Goal: Transaction & Acquisition: Purchase product/service

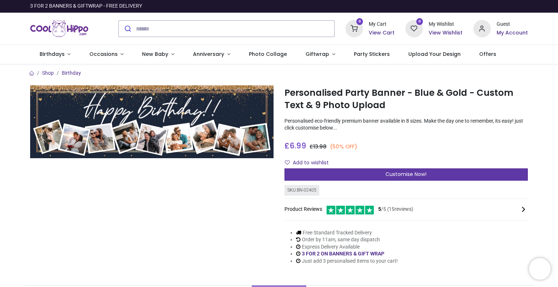
click at [370, 171] on div "Customise Now!" at bounding box center [405, 175] width 243 height 12
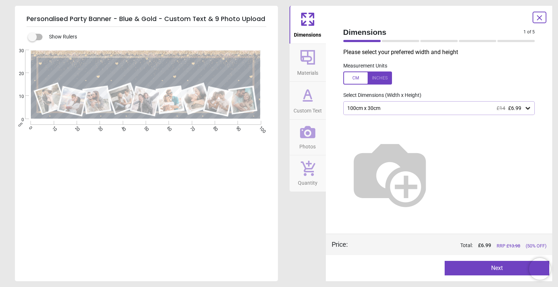
click at [462, 109] on div "100cm x 30cm £14 £6.99" at bounding box center [436, 108] width 178 height 6
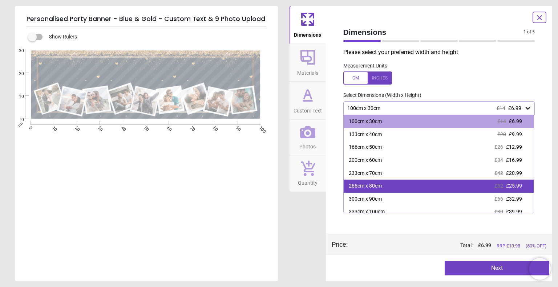
click at [418, 186] on div "266cm x 80cm £52 £25.99" at bounding box center [439, 186] width 190 height 13
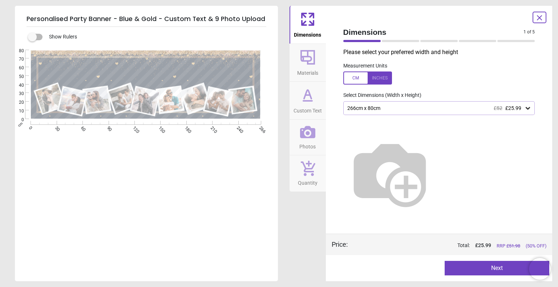
click at [452, 265] on button "Next" at bounding box center [497, 268] width 105 height 15
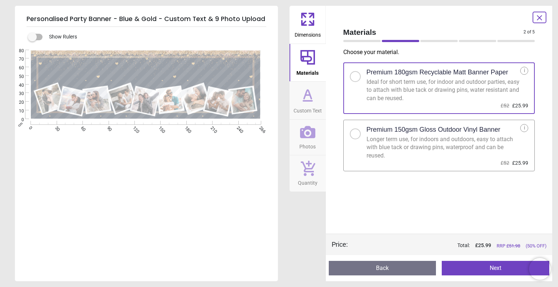
click at [459, 274] on button "Next" at bounding box center [496, 268] width 108 height 15
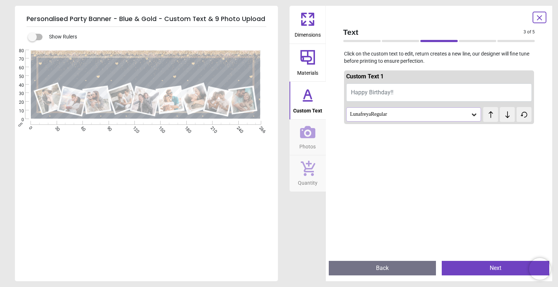
click at [397, 267] on button "Back" at bounding box center [383, 268] width 108 height 15
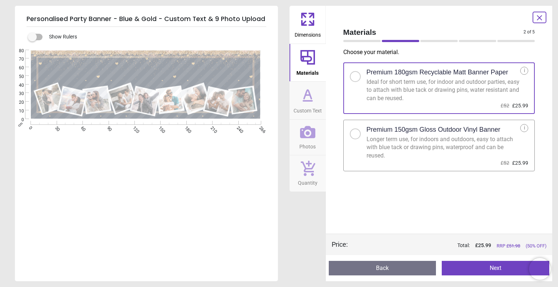
click at [471, 263] on button "Next" at bounding box center [496, 268] width 108 height 15
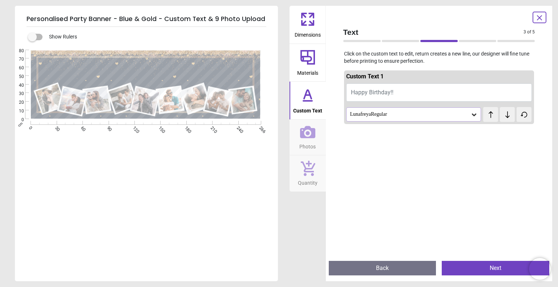
click at [381, 88] on button "Happy Birthday!!" at bounding box center [439, 93] width 186 height 18
click at [389, 96] on button "Happy Birthday!!" at bounding box center [439, 93] width 186 height 18
type textarea "**********"
click at [387, 122] on div "Custom Text 1 Happy 40th Birthday Keely! LunafreyaRegular test test" at bounding box center [439, 97] width 190 height 54
click at [387, 120] on div "LunafreyaRegular" at bounding box center [413, 115] width 135 height 14
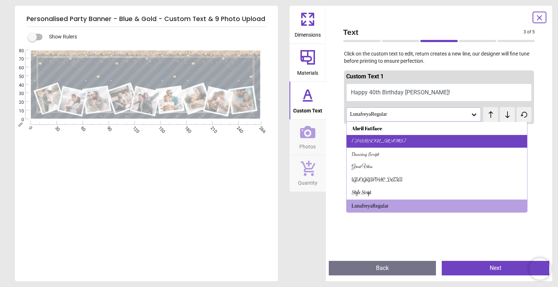
click at [379, 135] on div "Alex Brush" at bounding box center [437, 141] width 181 height 13
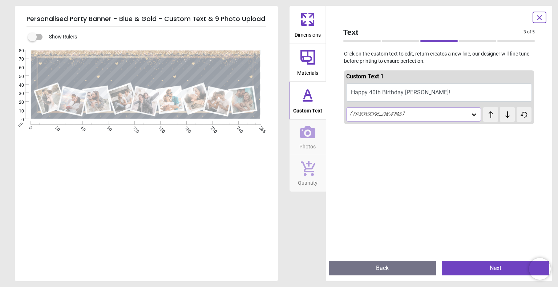
click at [383, 121] on div "Alex Brush" at bounding box center [413, 115] width 135 height 14
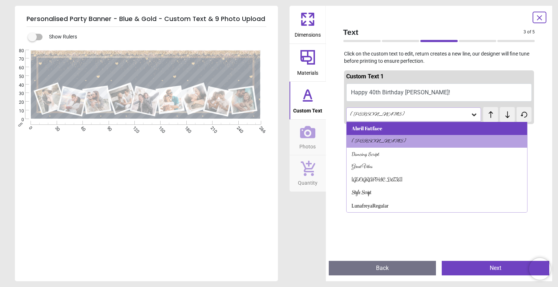
click at [376, 130] on div "Abril Fatface" at bounding box center [367, 128] width 31 height 7
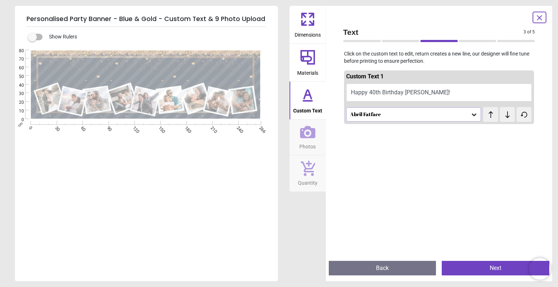
click at [380, 119] on div "Abril Fatface" at bounding box center [413, 115] width 135 height 14
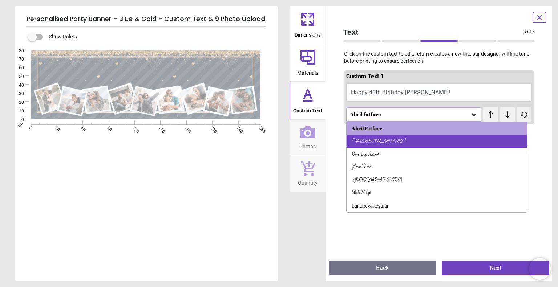
click at [374, 138] on div "Alex Brush" at bounding box center [379, 141] width 54 height 7
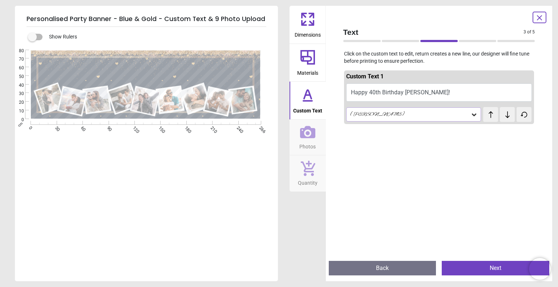
click at [415, 109] on div "Alex Brush" at bounding box center [413, 115] width 135 height 14
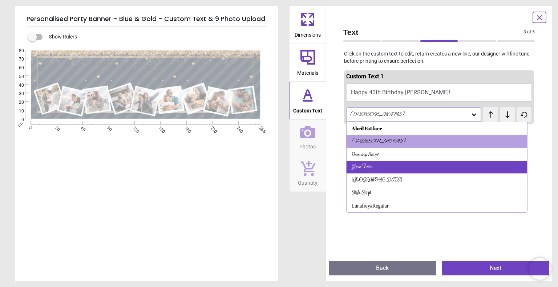
click at [413, 165] on div "Great Vibes" at bounding box center [437, 167] width 181 height 13
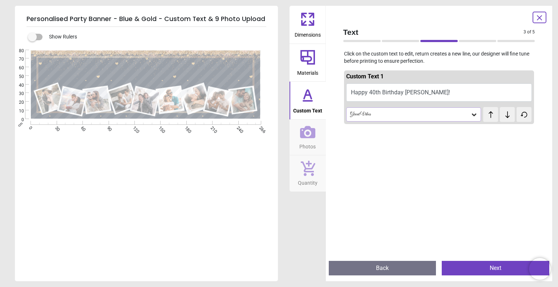
click at [417, 118] on div "Great Vibes" at bounding box center [413, 115] width 135 height 14
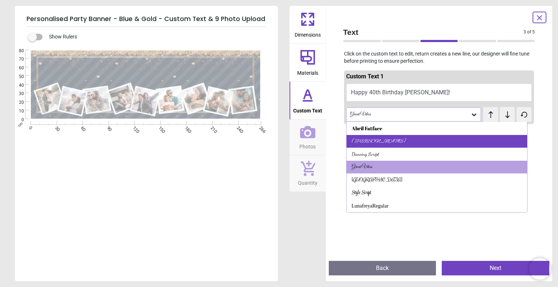
click at [410, 139] on div "Alex Brush" at bounding box center [437, 141] width 181 height 13
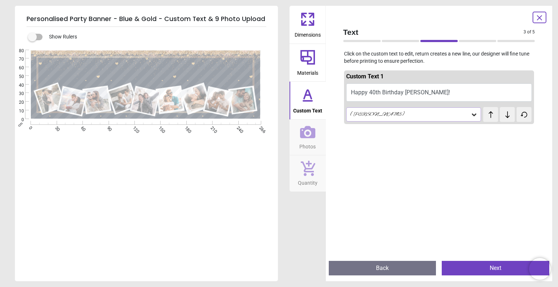
click at [294, 143] on button "Photos" at bounding box center [308, 138] width 36 height 36
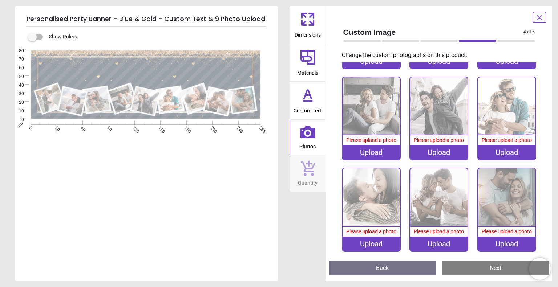
scroll to position [1, 0]
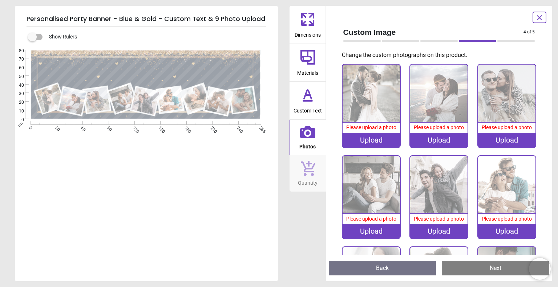
click at [375, 138] on div "Upload" at bounding box center [371, 140] width 57 height 15
click at [349, 136] on div "Upload" at bounding box center [371, 140] width 57 height 15
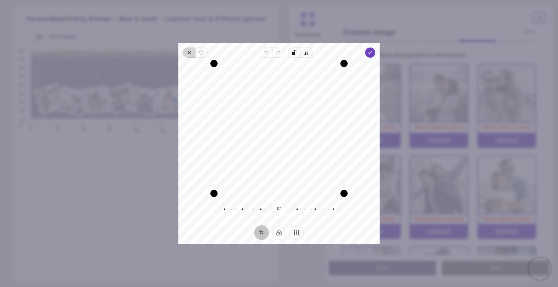
click at [190, 52] on icon "button" at bounding box center [189, 53] width 6 height 6
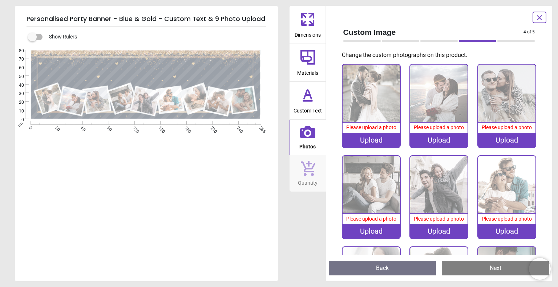
click at [380, 143] on div "Upload" at bounding box center [371, 140] width 57 height 15
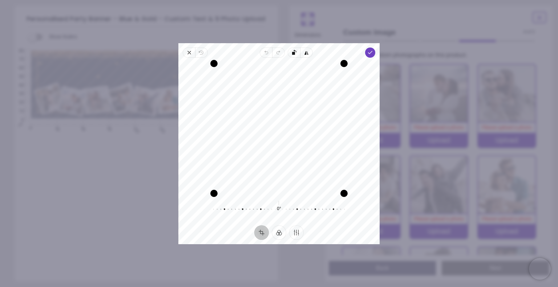
drag, startPoint x: 304, startPoint y: 143, endPoint x: 301, endPoint y: 157, distance: 14.8
click at [301, 157] on div "Recenter" at bounding box center [279, 129] width 190 height 130
click at [366, 53] on span "Done" at bounding box center [370, 53] width 10 height 10
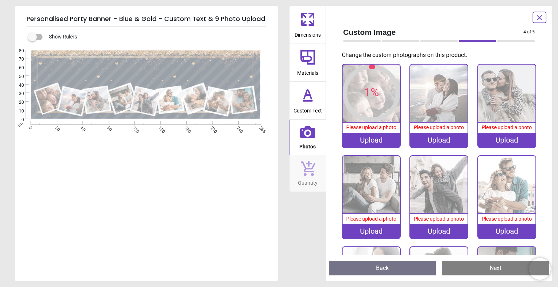
click at [426, 142] on div "Upload" at bounding box center [438, 140] width 57 height 15
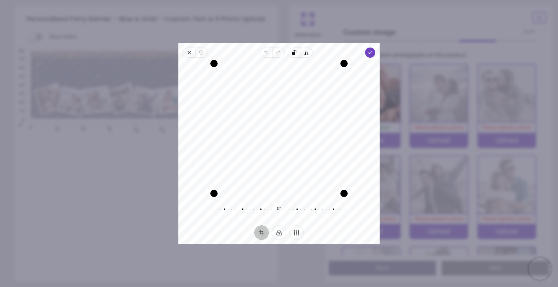
drag, startPoint x: 299, startPoint y: 156, endPoint x: 298, endPoint y: 171, distance: 15.3
click at [298, 171] on div "Recenter" at bounding box center [279, 129] width 190 height 130
click at [370, 54] on icon "button" at bounding box center [370, 53] width 6 height 6
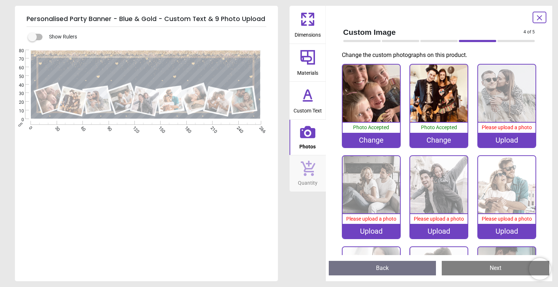
click at [495, 146] on div "0% Please upload a photo Upload" at bounding box center [506, 106] width 59 height 84
click at [496, 138] on div "Upload" at bounding box center [506, 140] width 57 height 15
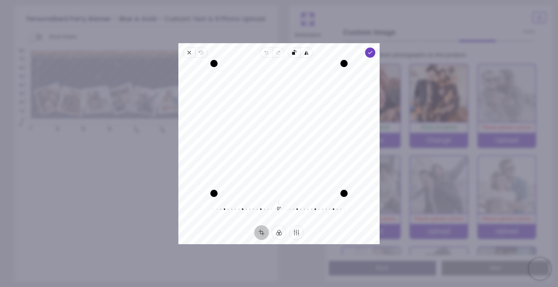
drag, startPoint x: 246, startPoint y: 131, endPoint x: 247, endPoint y: 149, distance: 18.2
click at [247, 149] on div "Recenter" at bounding box center [279, 129] width 190 height 130
click at [289, 100] on div "Recenter" at bounding box center [279, 129] width 190 height 130
click at [368, 56] on span "Done" at bounding box center [370, 53] width 10 height 10
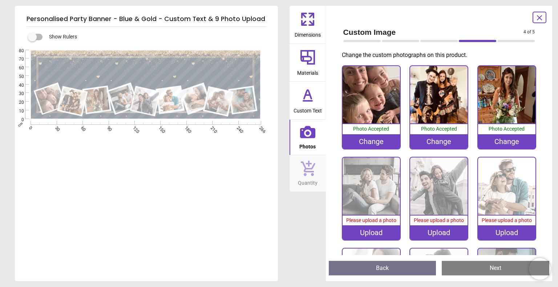
scroll to position [1, 0]
